Goal: Information Seeking & Learning: Learn about a topic

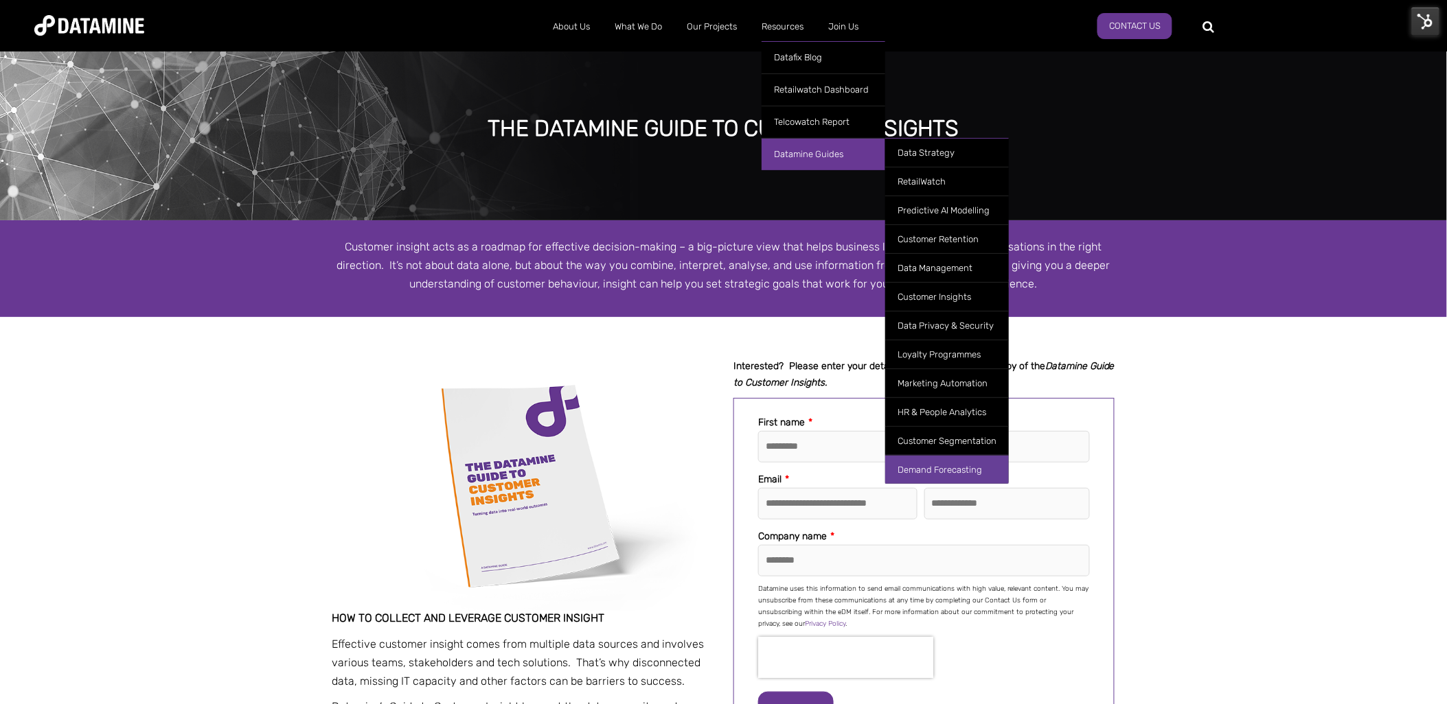
click at [974, 463] on link "Demand Forecasting" at bounding box center [947, 469] width 124 height 29
